Goal: Task Accomplishment & Management: Manage account settings

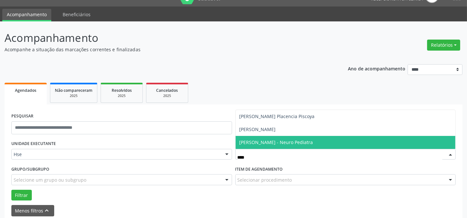
scroll to position [14, 0]
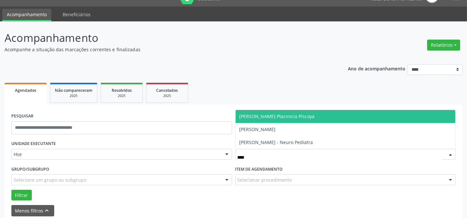
click at [261, 120] on span "[PERSON_NAME] Placencia Piscoya" at bounding box center [345, 116] width 220 height 13
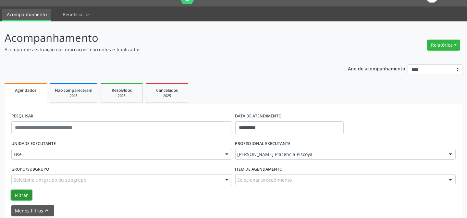
click at [16, 195] on button "Filtrar" at bounding box center [21, 195] width 20 height 11
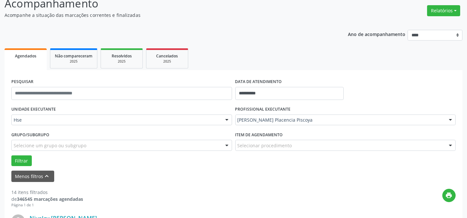
scroll to position [132, 0]
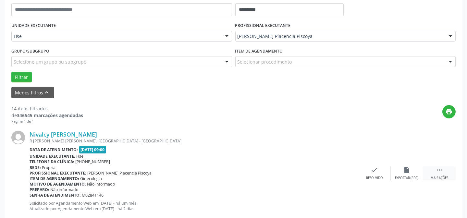
drag, startPoint x: 444, startPoint y: 170, endPoint x: 438, endPoint y: 170, distance: 5.8
click at [443, 170] on div " Mais ações" at bounding box center [439, 173] width 32 height 14
click at [408, 170] on icon "alarm_off" at bounding box center [406, 169] width 7 height 7
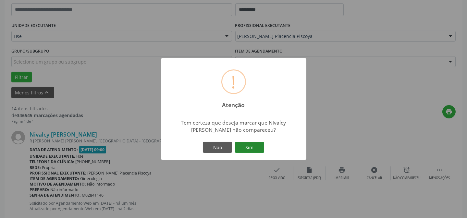
click at [246, 142] on button "Sim" at bounding box center [249, 147] width 29 height 11
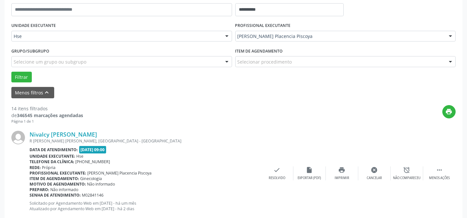
click at [245, 146] on div "Data de atendimento: [DATE] 09:00" at bounding box center [145, 149] width 231 height 7
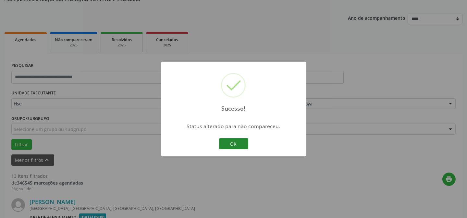
click at [239, 145] on button "OK" at bounding box center [233, 143] width 29 height 11
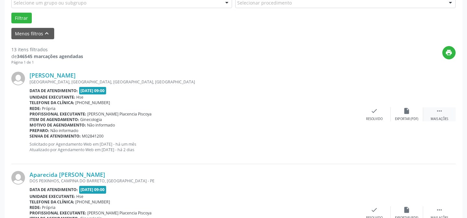
click at [441, 114] on icon "" at bounding box center [439, 110] width 7 height 7
click at [402, 118] on div "Não compareceu" at bounding box center [407, 119] width 28 height 5
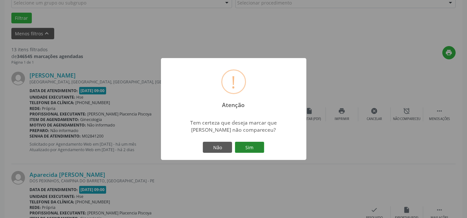
click at [259, 150] on button "Sim" at bounding box center [249, 147] width 29 height 11
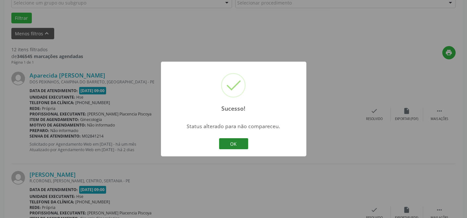
click at [219, 143] on button "OK" at bounding box center [233, 143] width 29 height 11
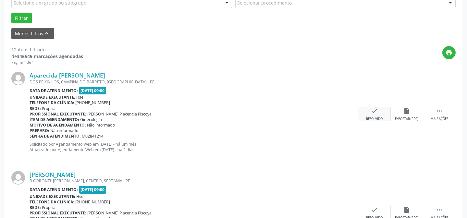
click at [377, 110] on icon "check" at bounding box center [374, 110] width 7 height 7
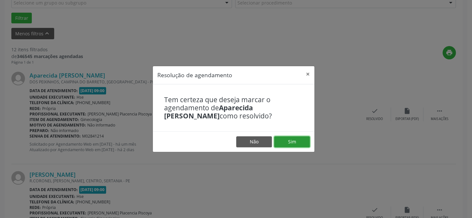
click at [293, 140] on button "Sim" at bounding box center [292, 141] width 36 height 11
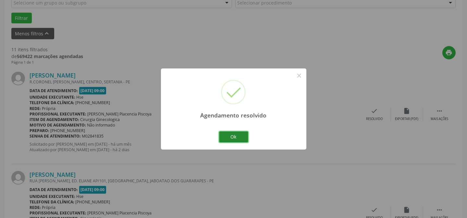
click at [240, 138] on button "Ok" at bounding box center [233, 136] width 29 height 11
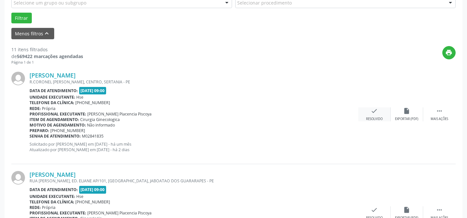
click at [366, 120] on div "Resolvido" at bounding box center [374, 119] width 17 height 5
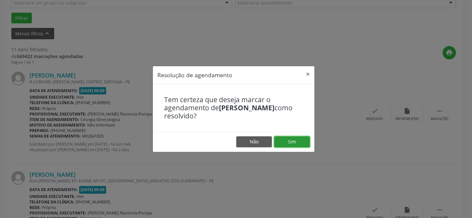
click at [292, 142] on button "Sim" at bounding box center [292, 141] width 36 height 11
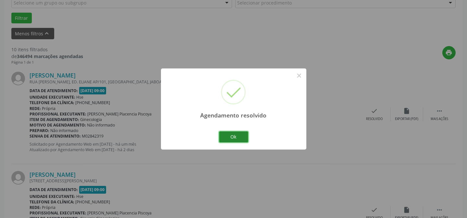
click at [239, 136] on button "Ok" at bounding box center [233, 136] width 29 height 11
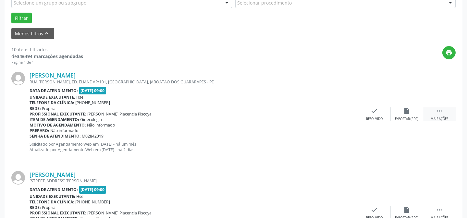
click at [430, 108] on div " Mais ações" at bounding box center [439, 114] width 32 height 14
click at [406, 119] on div "Não compareceu" at bounding box center [407, 119] width 28 height 5
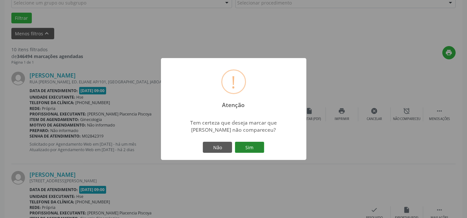
click at [245, 149] on button "Sim" at bounding box center [249, 147] width 29 height 11
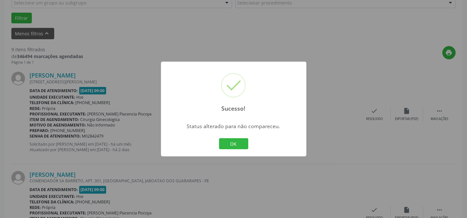
click at [238, 154] on div "Sucesso! × Status alterado para não compareceu. OK Cancel" at bounding box center [233, 109] width 145 height 95
click at [245, 144] on button "OK" at bounding box center [233, 143] width 29 height 11
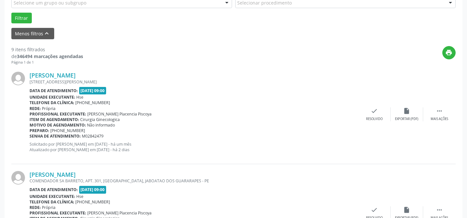
click at [380, 121] on div "[PERSON_NAME] [STREET_ADDRESS][PERSON_NAME] Data de atendimento: [DATE] 09:00 U…" at bounding box center [233, 114] width 444 height 99
click at [378, 120] on div "Resolvido" at bounding box center [374, 119] width 17 height 5
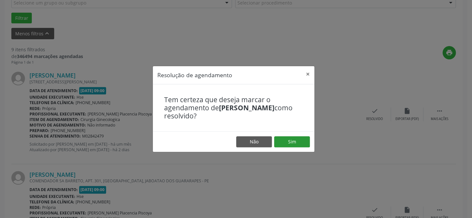
click at [304, 147] on footer "Não Sim" at bounding box center [234, 141] width 162 height 20
click at [301, 145] on button "Sim" at bounding box center [292, 141] width 36 height 11
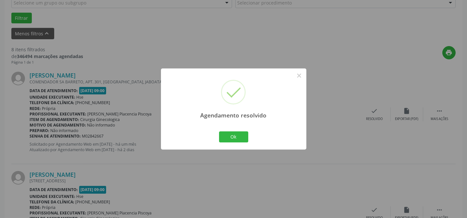
click at [221, 129] on div "Agendamento resolvido × Ok Cancel" at bounding box center [233, 108] width 145 height 81
click at [222, 136] on button "Ok" at bounding box center [233, 136] width 29 height 11
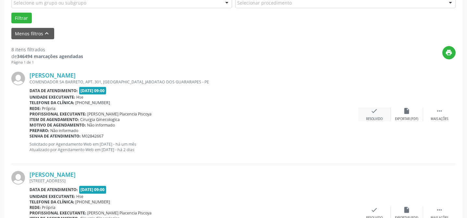
click at [373, 117] on div "Resolvido" at bounding box center [374, 119] width 17 height 5
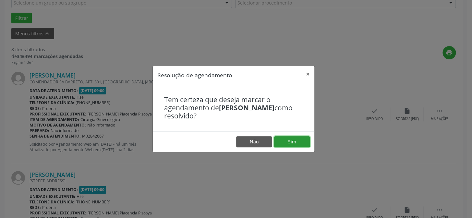
click at [294, 142] on button "Sim" at bounding box center [292, 141] width 36 height 11
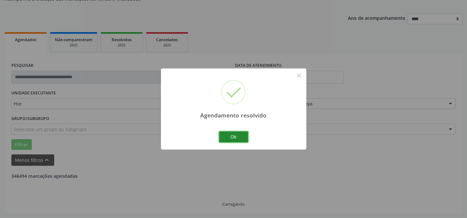
click at [237, 135] on button "Ok" at bounding box center [233, 136] width 29 height 11
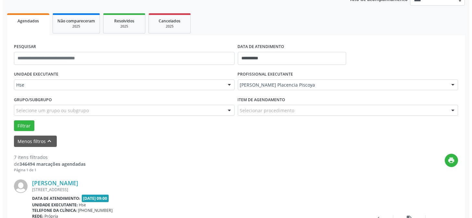
scroll to position [94, 0]
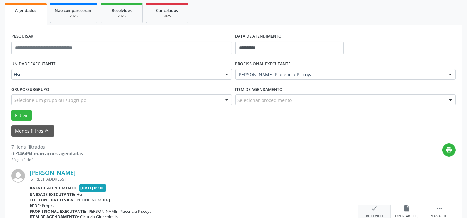
click at [370, 206] on div "check Resolvido" at bounding box center [374, 212] width 32 height 14
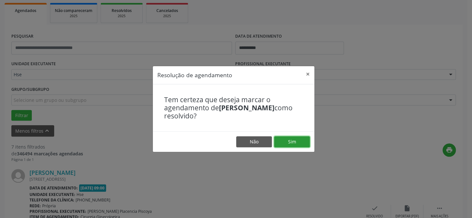
click at [305, 139] on button "Sim" at bounding box center [292, 141] width 36 height 11
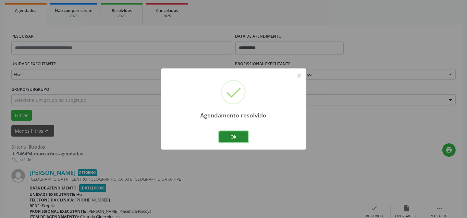
click at [219, 136] on button "Ok" at bounding box center [233, 136] width 29 height 11
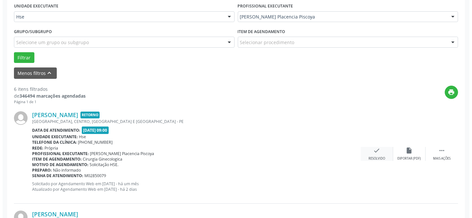
scroll to position [153, 0]
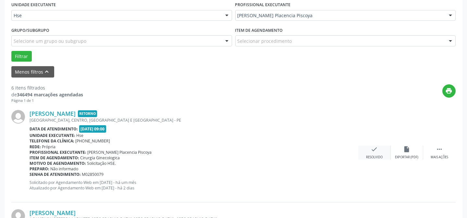
click at [376, 148] on icon "check" at bounding box center [374, 149] width 7 height 7
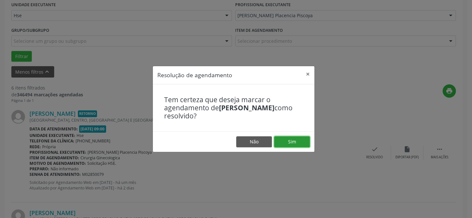
click at [296, 139] on button "Sim" at bounding box center [292, 141] width 36 height 11
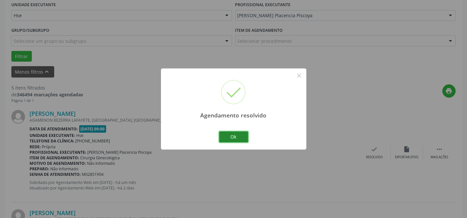
click at [230, 136] on button "Ok" at bounding box center [233, 136] width 29 height 11
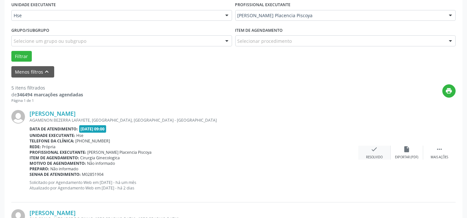
click at [371, 153] on div "check Resolvido" at bounding box center [374, 153] width 32 height 14
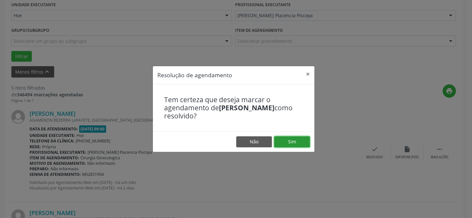
click at [286, 136] on button "Sim" at bounding box center [292, 141] width 36 height 11
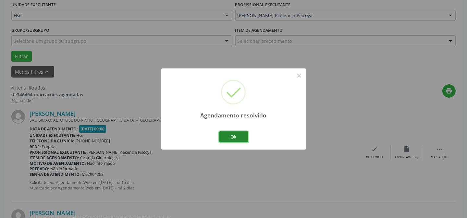
click at [232, 139] on button "Ok" at bounding box center [233, 136] width 29 height 11
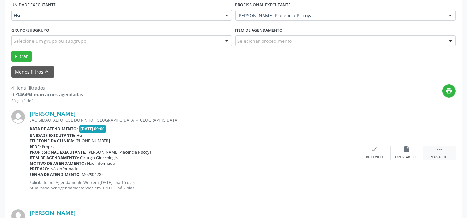
drag, startPoint x: 437, startPoint y: 150, endPoint x: 423, endPoint y: 148, distance: 14.1
click at [436, 150] on icon "" at bounding box center [439, 149] width 7 height 7
click at [410, 150] on div "alarm_off Não compareceu" at bounding box center [406, 153] width 32 height 14
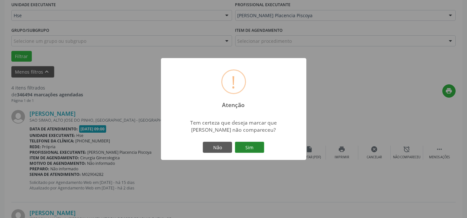
click at [254, 144] on button "Sim" at bounding box center [249, 147] width 29 height 11
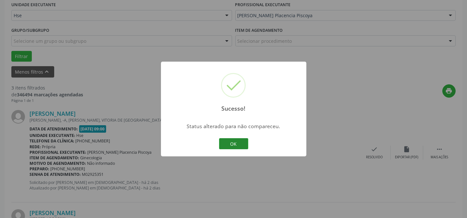
click at [228, 141] on button "OK" at bounding box center [233, 143] width 29 height 11
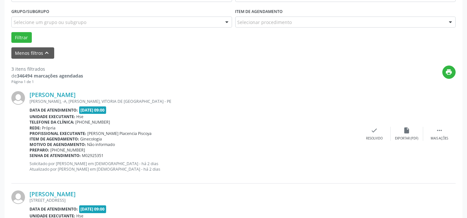
scroll to position [183, 0]
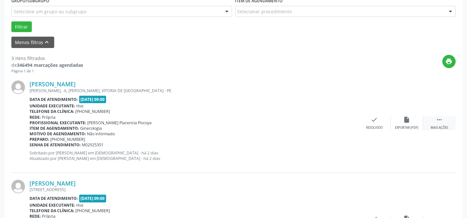
click at [442, 128] on div "Mais ações" at bounding box center [439, 128] width 18 height 5
click at [404, 129] on div "Não compareceu" at bounding box center [407, 128] width 28 height 5
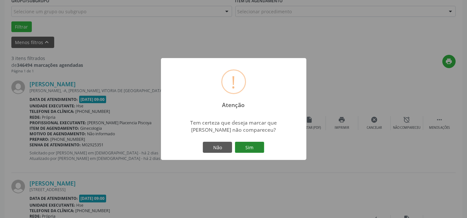
click at [259, 149] on button "Sim" at bounding box center [249, 147] width 29 height 11
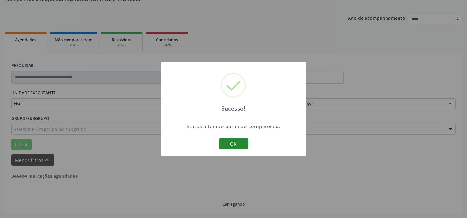
click at [225, 144] on button "OK" at bounding box center [233, 143] width 29 height 11
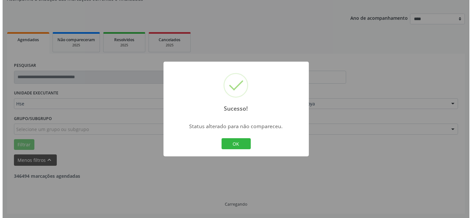
scroll to position [236, 0]
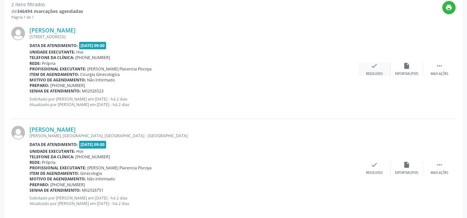
click at [372, 70] on div "check Resolvido" at bounding box center [374, 69] width 32 height 14
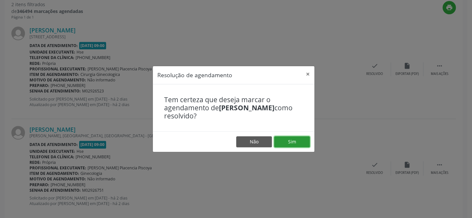
click at [288, 143] on button "Sim" at bounding box center [292, 141] width 36 height 11
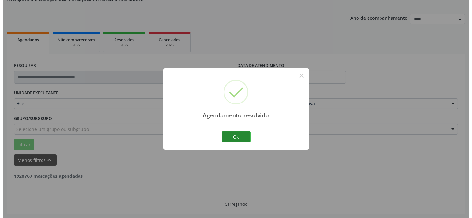
scroll to position [148, 0]
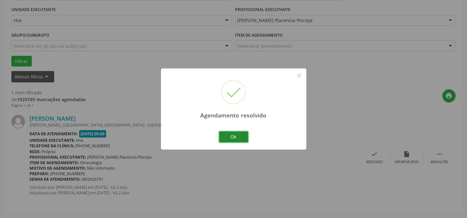
click at [229, 136] on button "Ok" at bounding box center [233, 136] width 29 height 11
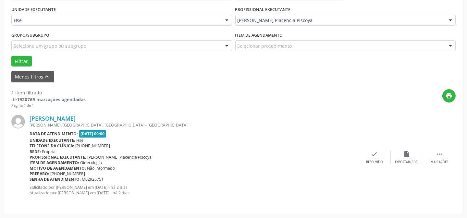
click at [372, 167] on div "[PERSON_NAME] [PERSON_NAME], [GEOGRAPHIC_DATA], [GEOGRAPHIC_DATA] - [GEOGRAPHIC…" at bounding box center [233, 157] width 444 height 99
click at [371, 164] on div "Resolvido" at bounding box center [374, 162] width 17 height 5
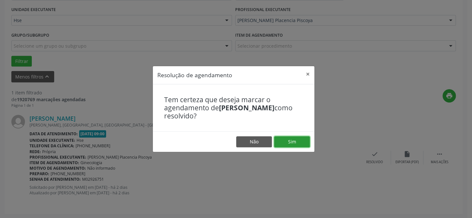
click at [291, 145] on button "Sim" at bounding box center [292, 141] width 36 height 11
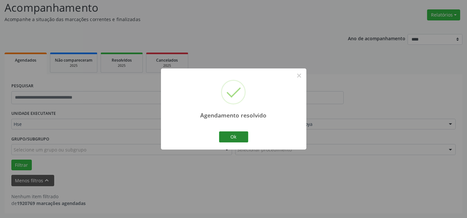
scroll to position [44, 0]
click at [243, 139] on button "Ok" at bounding box center [233, 136] width 29 height 11
